Goal: Entertainment & Leisure: Consume media (video, audio)

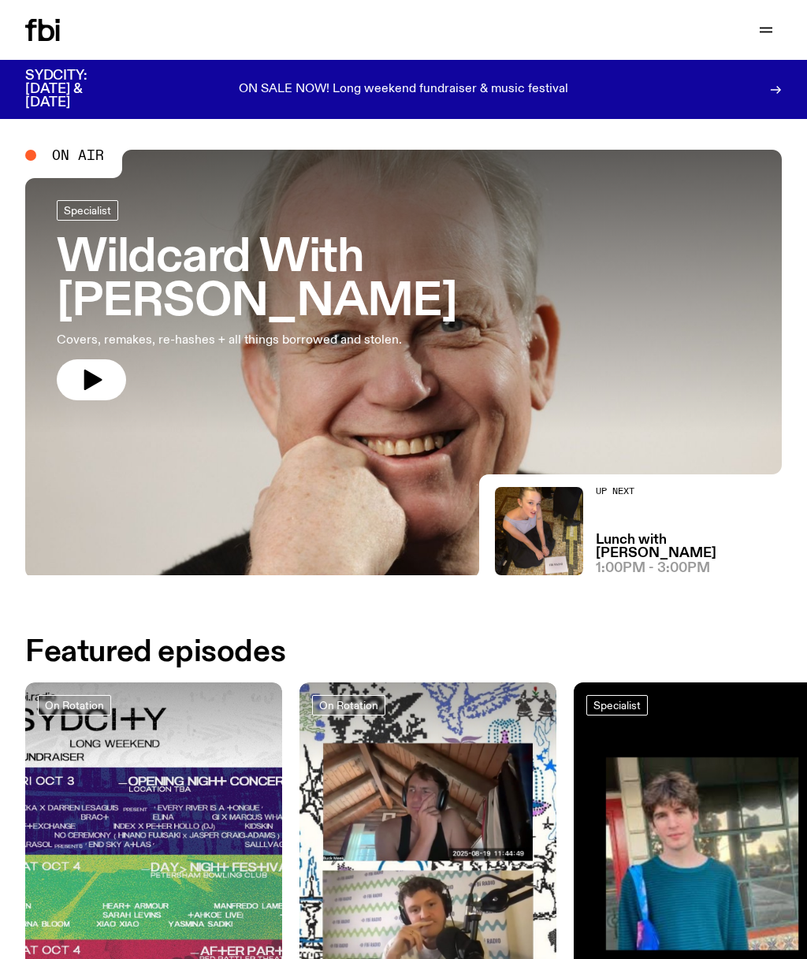
click at [567, 541] on img at bounding box center [539, 531] width 88 height 88
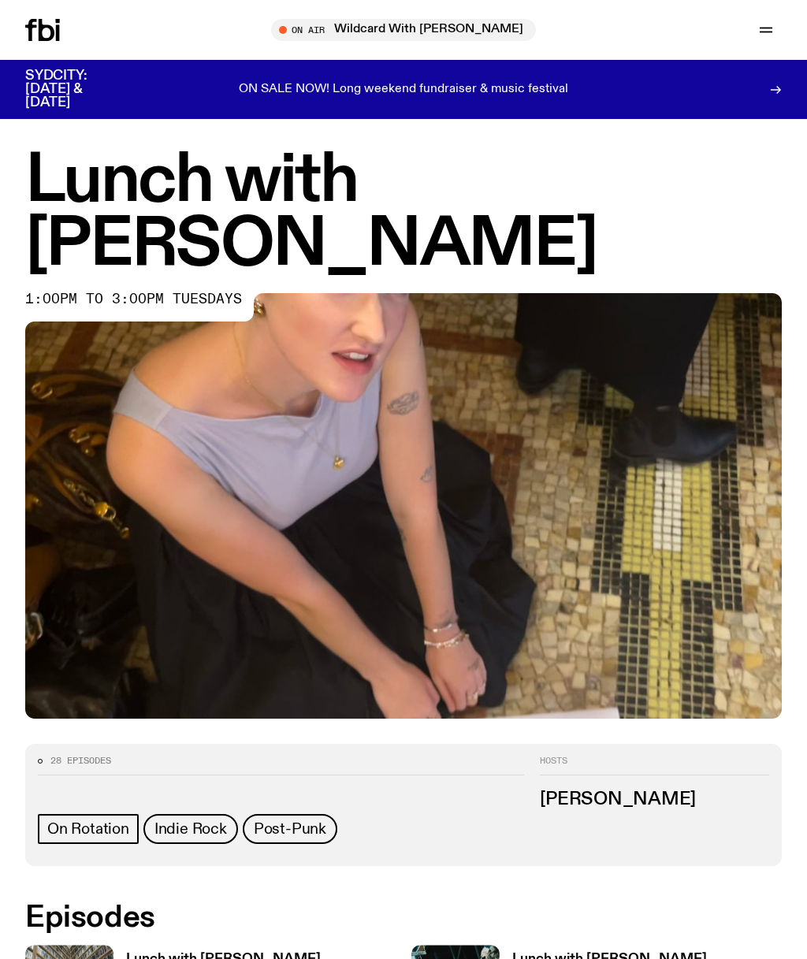
click at [482, 545] on img at bounding box center [403, 506] width 757 height 426
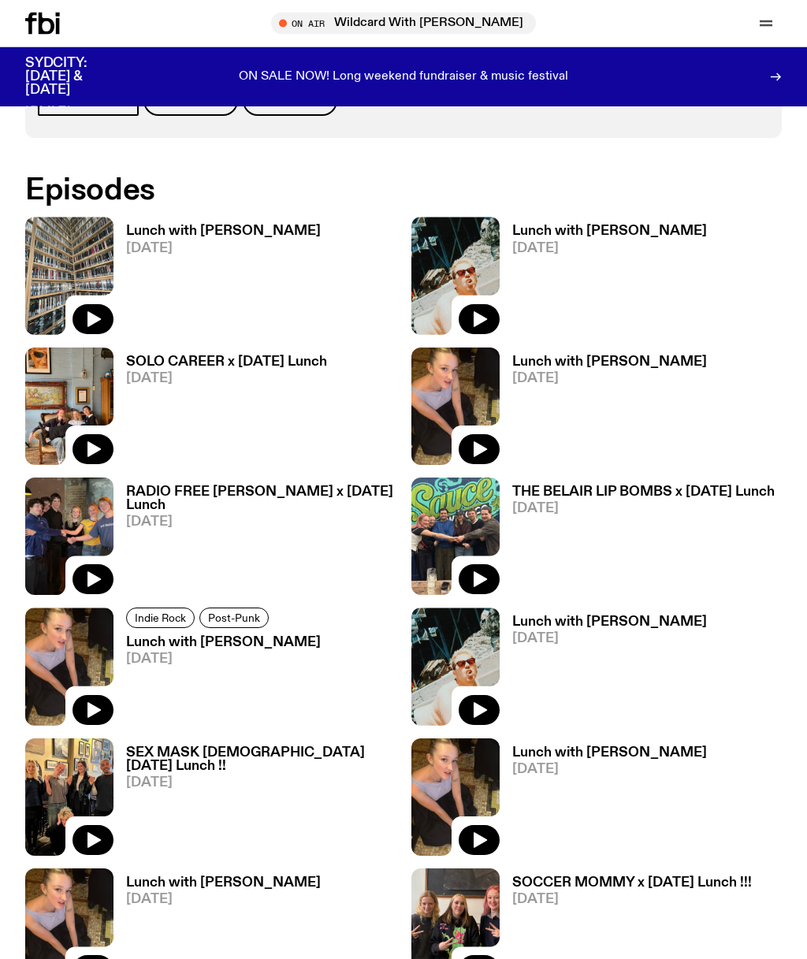
scroll to position [720, 0]
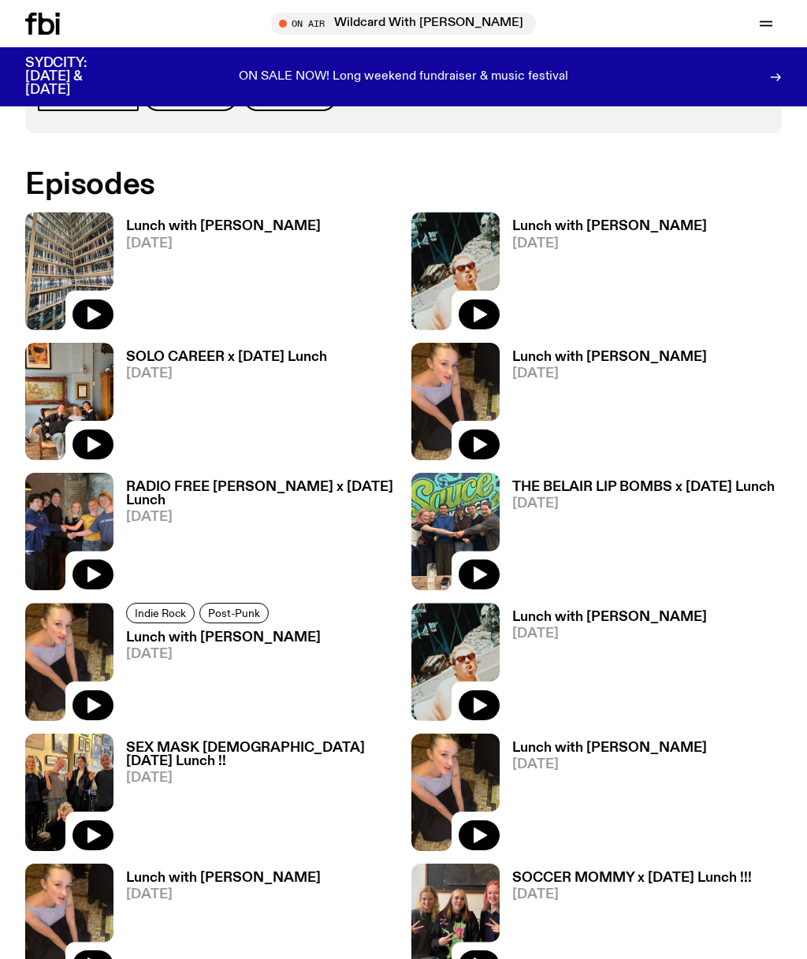
click at [597, 489] on h3 "THE BELAIR LIP BOMBS x [DATE] Lunch" at bounding box center [643, 487] width 262 height 13
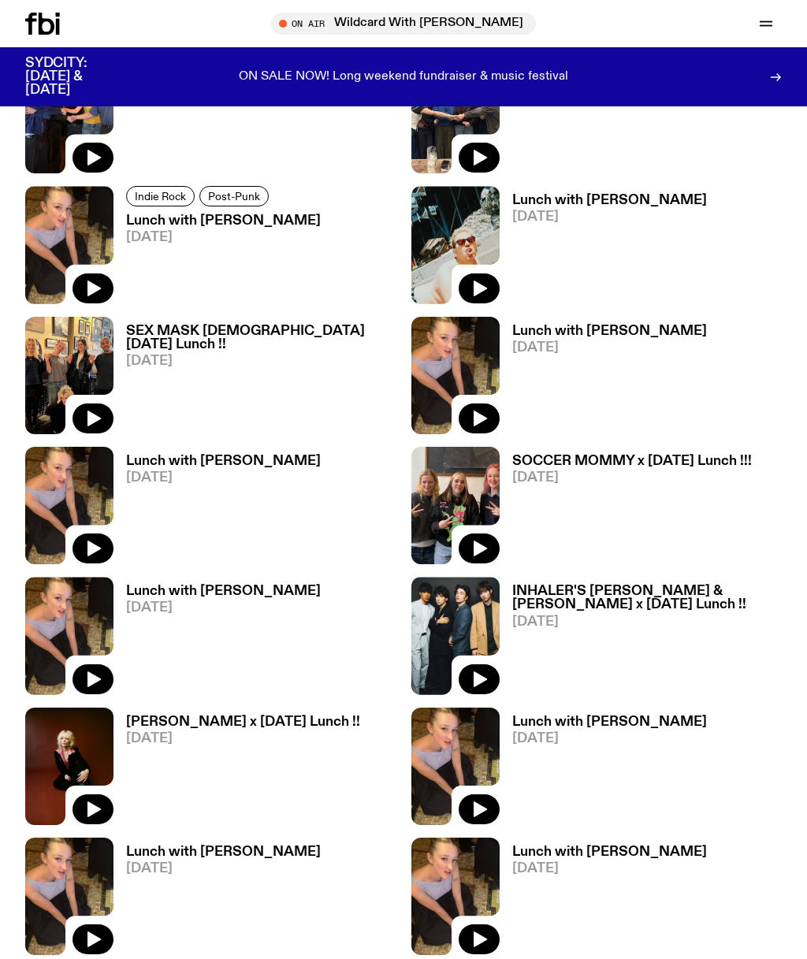
scroll to position [1137, 0]
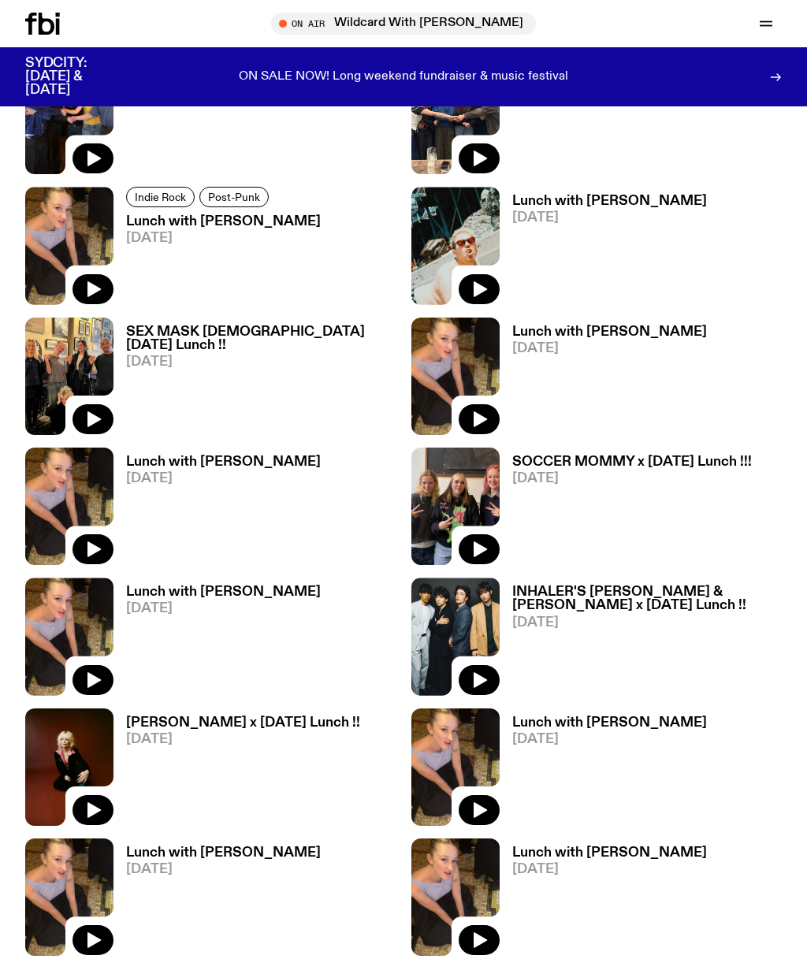
click at [627, 469] on h3 "SOCCER MOMMY x [DATE] Lunch !!!" at bounding box center [632, 462] width 240 height 13
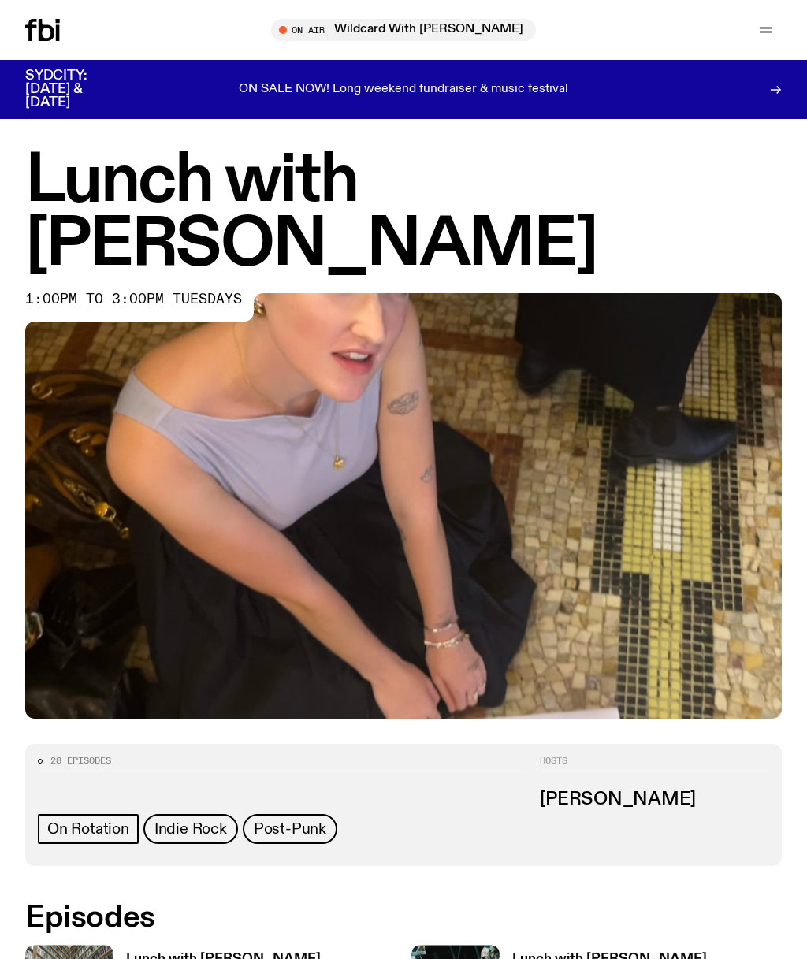
click at [376, 570] on img at bounding box center [403, 506] width 757 height 426
click at [568, 555] on img at bounding box center [403, 506] width 757 height 426
click at [432, 449] on img at bounding box center [403, 506] width 757 height 426
click at [467, 592] on img at bounding box center [403, 506] width 757 height 426
click at [456, 29] on span "Tune in live" at bounding box center [408, 30] width 240 height 12
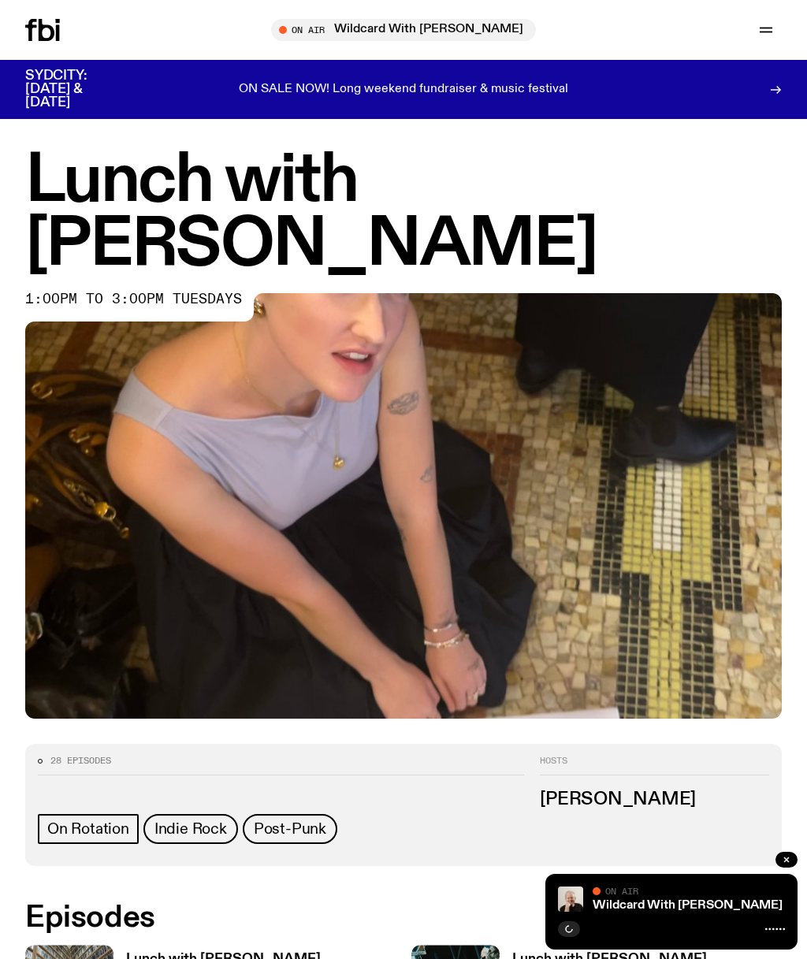
click at [288, 33] on icon "button" at bounding box center [283, 29] width 9 height 9
